Goal: Check status: Verify the current state of an ongoing process or item

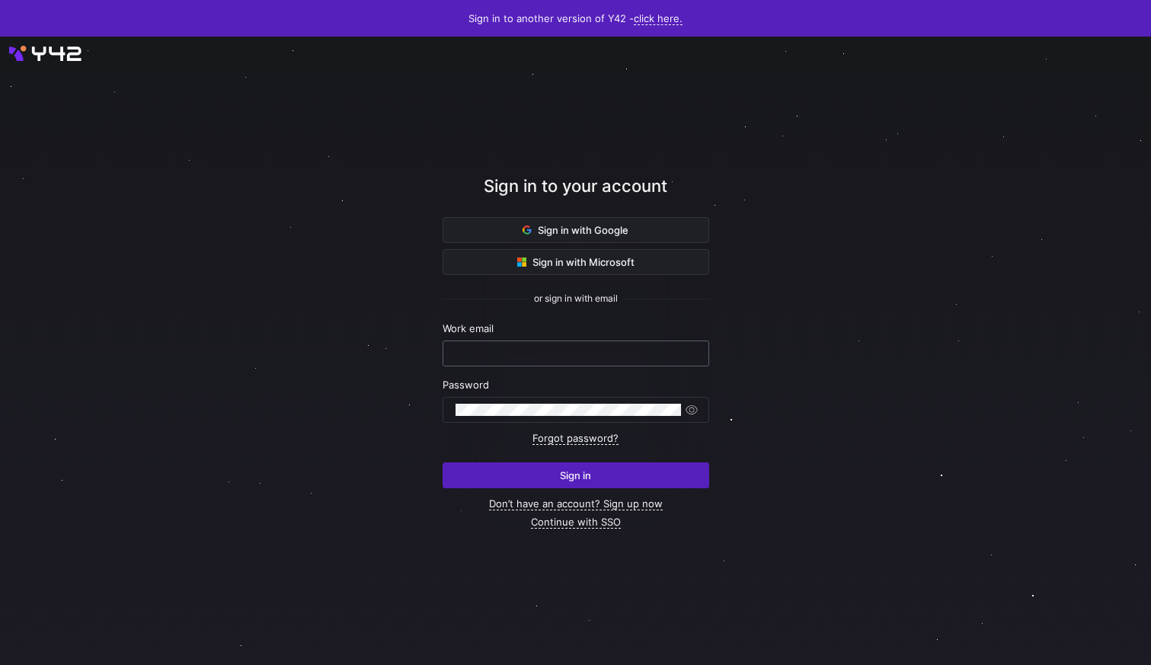
click at [557, 351] on input "text" at bounding box center [575, 353] width 241 height 12
type input "[PERSON_NAME][EMAIL_ADDRESS][DOMAIN_NAME]"
click at [610, 460] on y42-button "Sign in" at bounding box center [575, 466] width 267 height 44
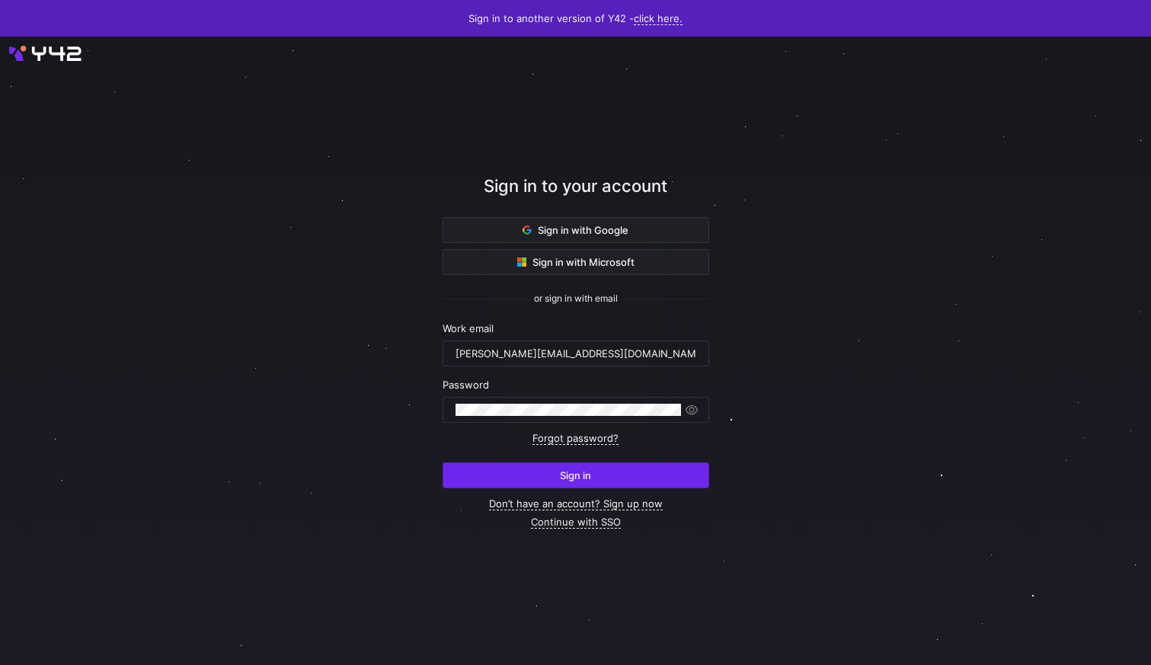
click at [608, 472] on span "submit" at bounding box center [575, 475] width 265 height 24
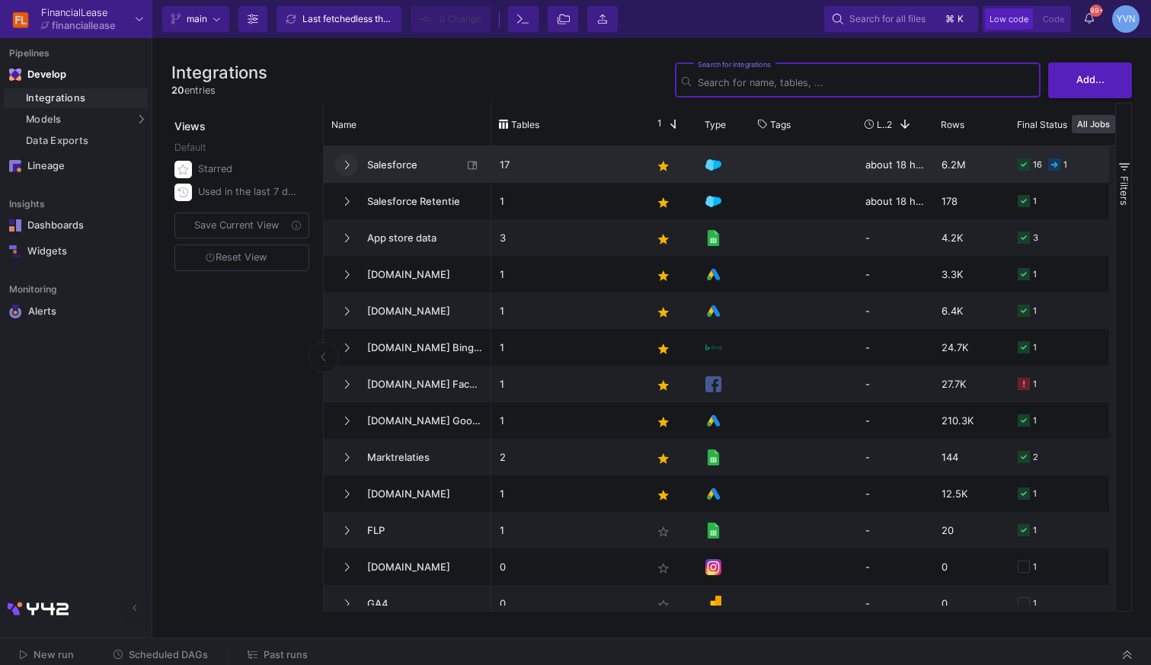
click at [343, 171] on button at bounding box center [346, 165] width 23 height 23
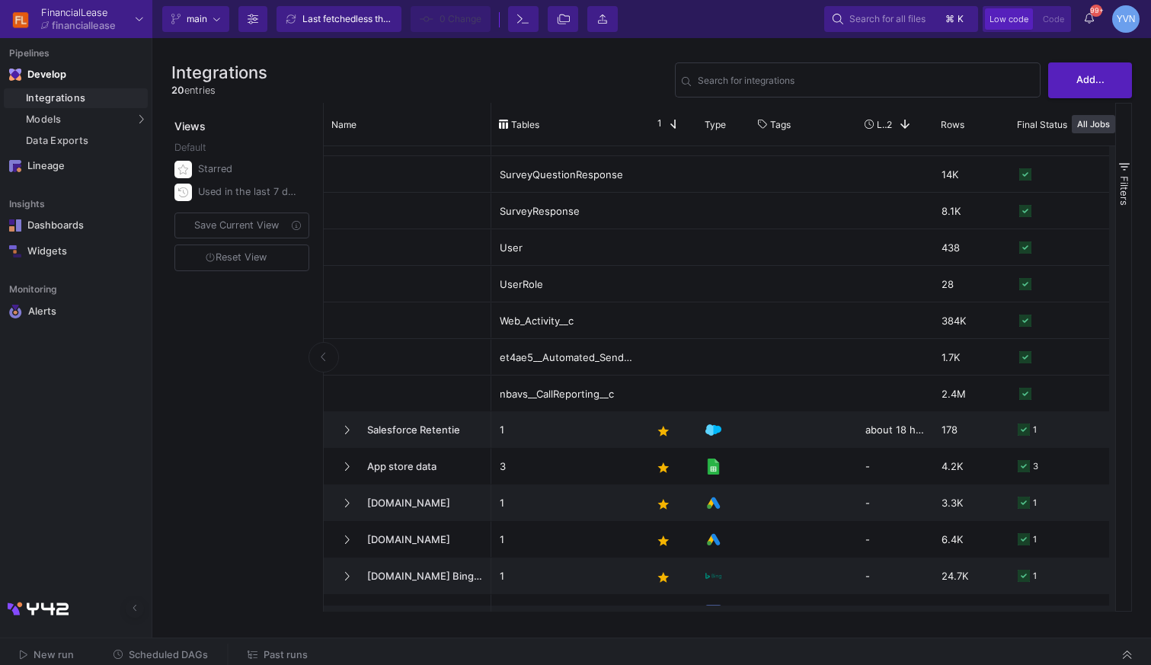
click at [257, 656] on span "Past runs" at bounding box center [277, 654] width 60 height 11
